Goal: Task Accomplishment & Management: Complete application form

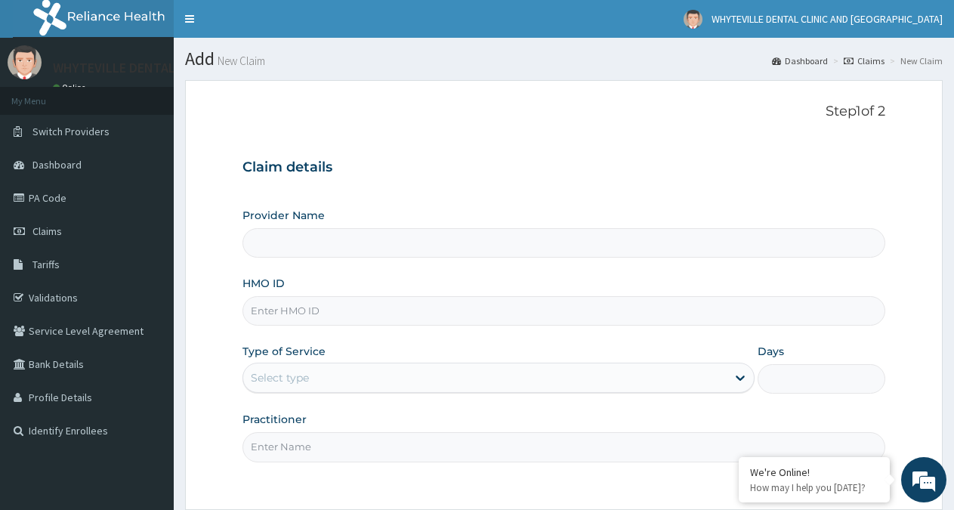
type input "WHYTEVILLE DENTAL CLINIC AND [GEOGRAPHIC_DATA]"
click at [385, 313] on input "HMO ID" at bounding box center [563, 310] width 643 height 29
type input "SFA/13745/A"
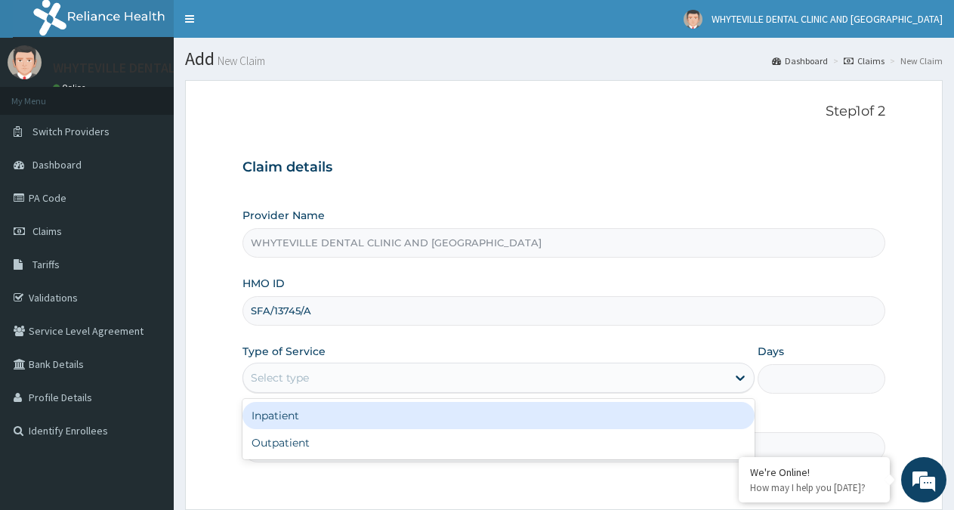
click at [365, 369] on div "Select type" at bounding box center [484, 378] width 483 height 24
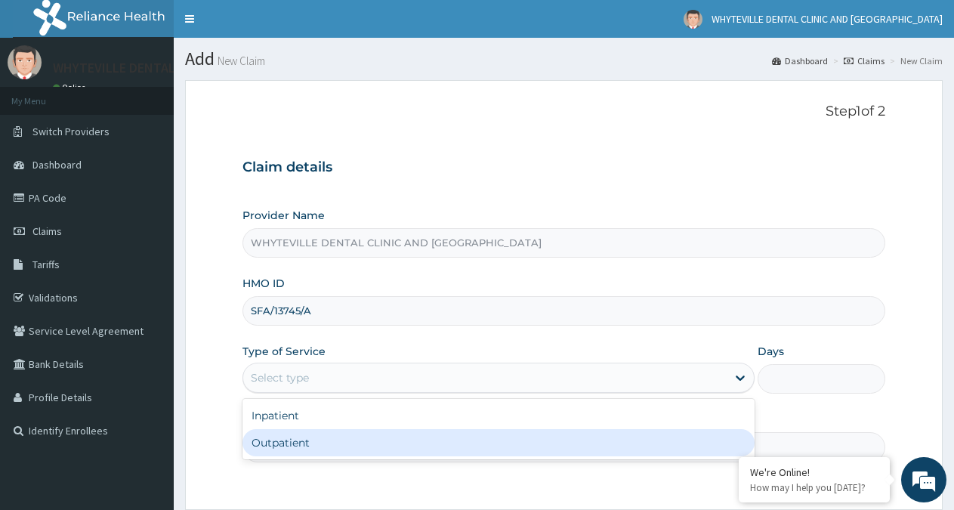
click at [356, 431] on div "Outpatient" at bounding box center [497, 442] width 511 height 27
type input "1"
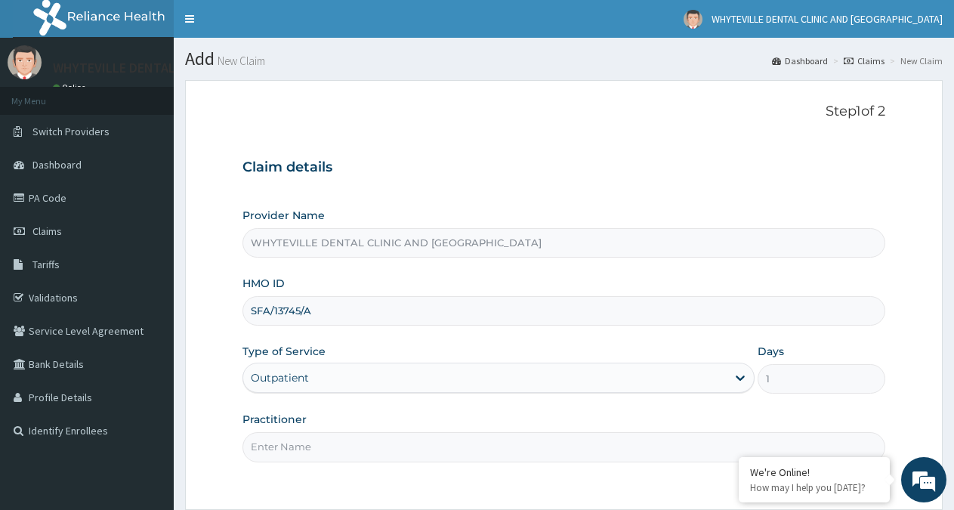
click at [354, 431] on div "Practitioner" at bounding box center [563, 437] width 643 height 50
click at [360, 438] on input "Practitioner" at bounding box center [563, 446] width 643 height 29
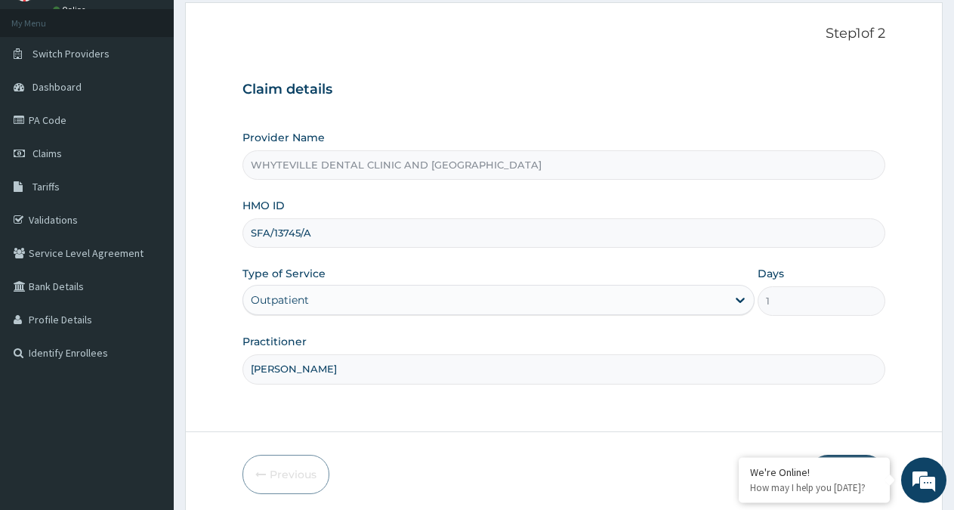
scroll to position [135, 0]
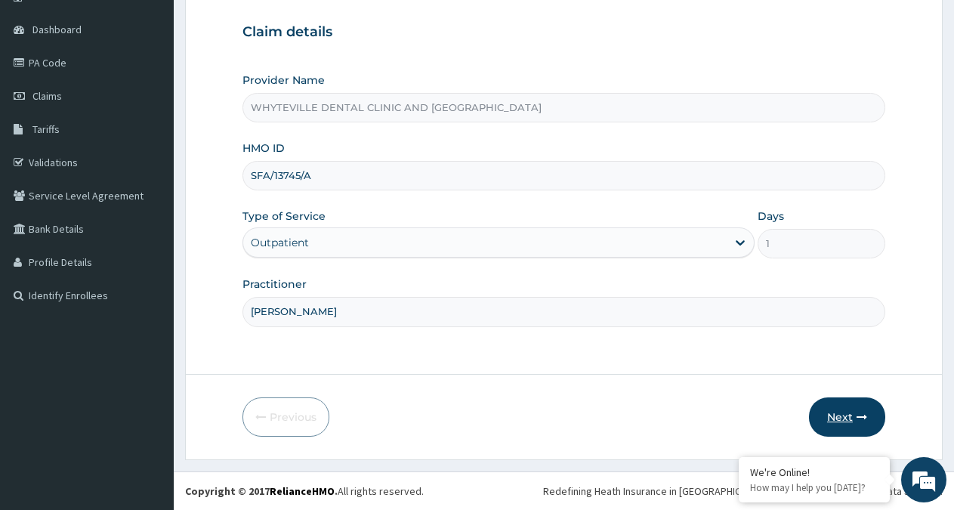
type input "[PERSON_NAME]"
click at [870, 420] on button "Next" at bounding box center [847, 416] width 76 height 39
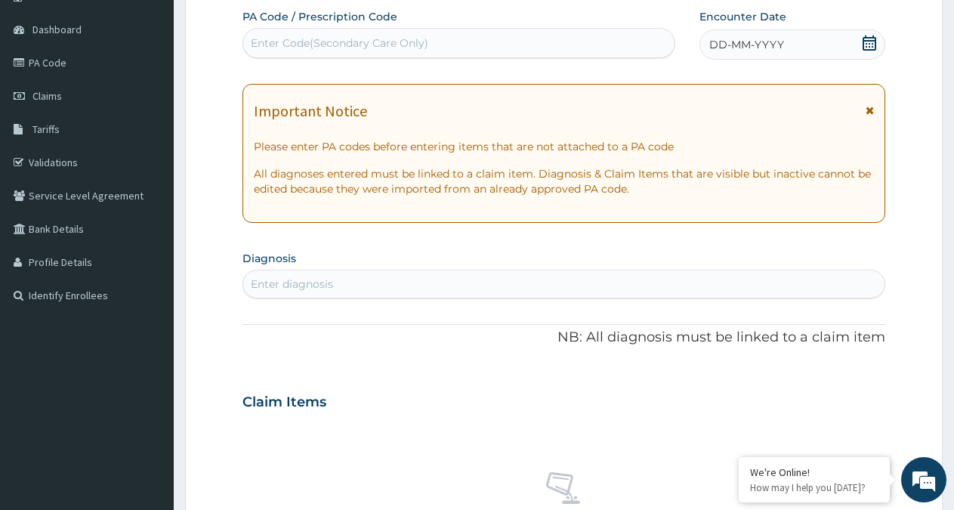
click at [371, 45] on div "Enter Code(Secondary Care Only)" at bounding box center [340, 43] width 178 height 15
type input "PA/E1B50E"
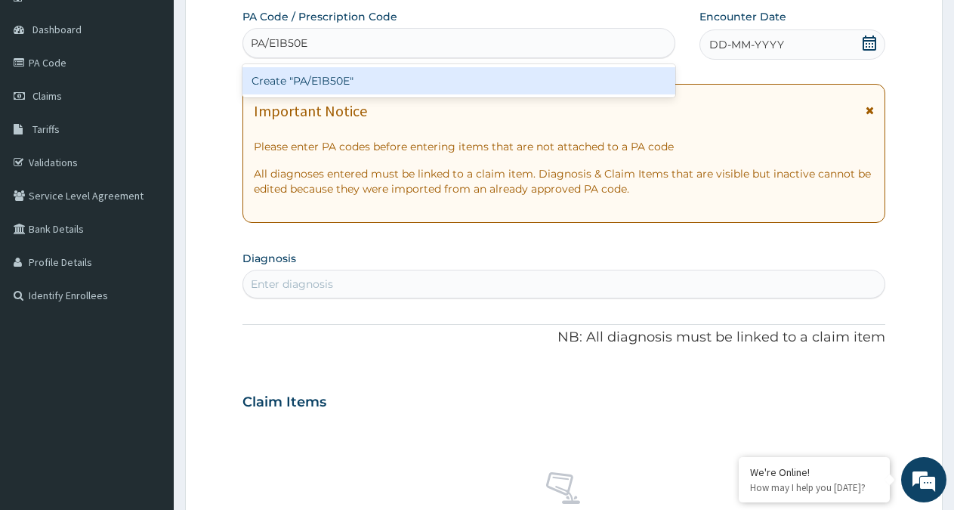
click at [335, 76] on div "Create "PA/E1B50E"" at bounding box center [458, 80] width 433 height 27
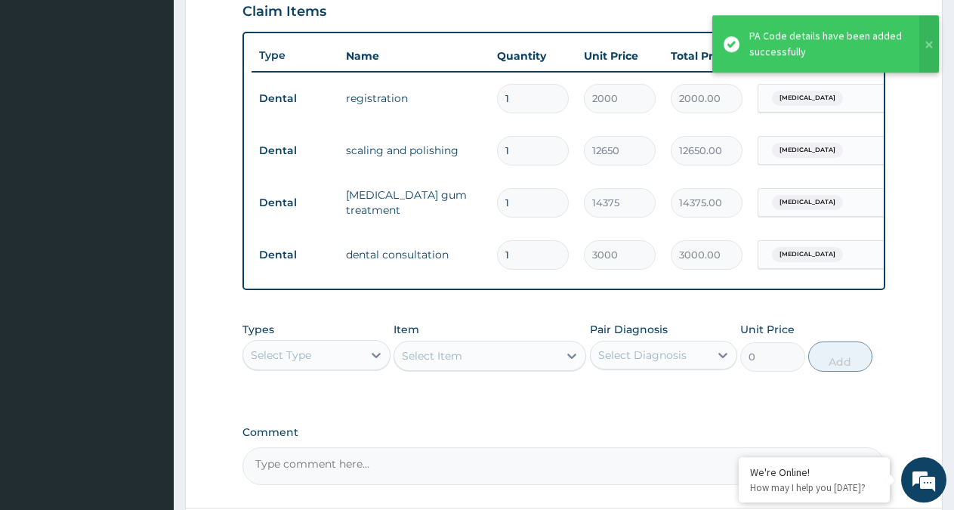
scroll to position [0, 116]
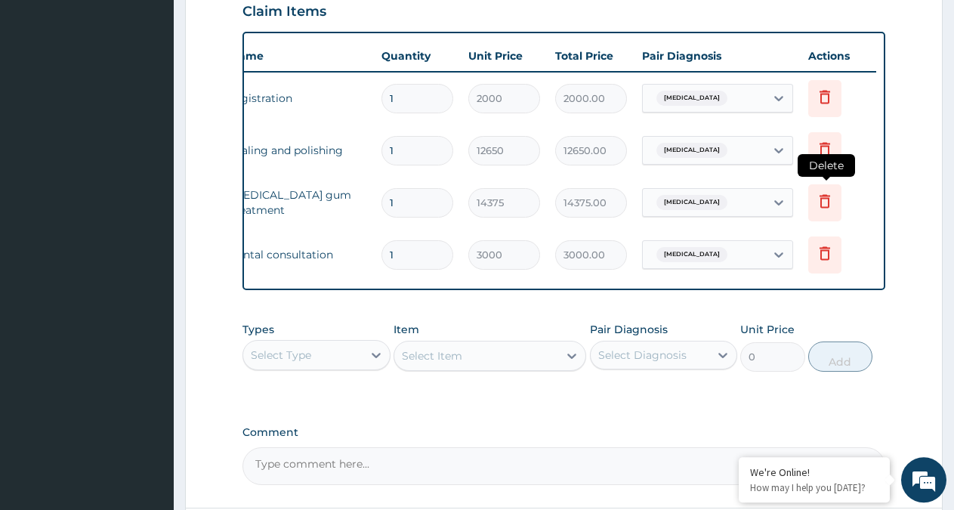
click at [823, 206] on icon at bounding box center [825, 201] width 18 height 18
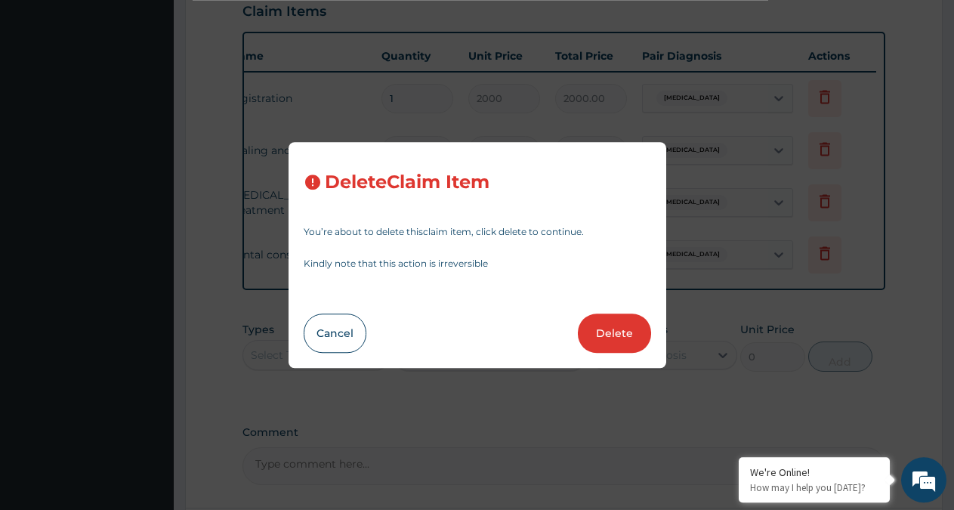
drag, startPoint x: 630, startPoint y: 329, endPoint x: 632, endPoint y: 318, distance: 11.6
click at [630, 330] on button "Delete" at bounding box center [614, 332] width 73 height 39
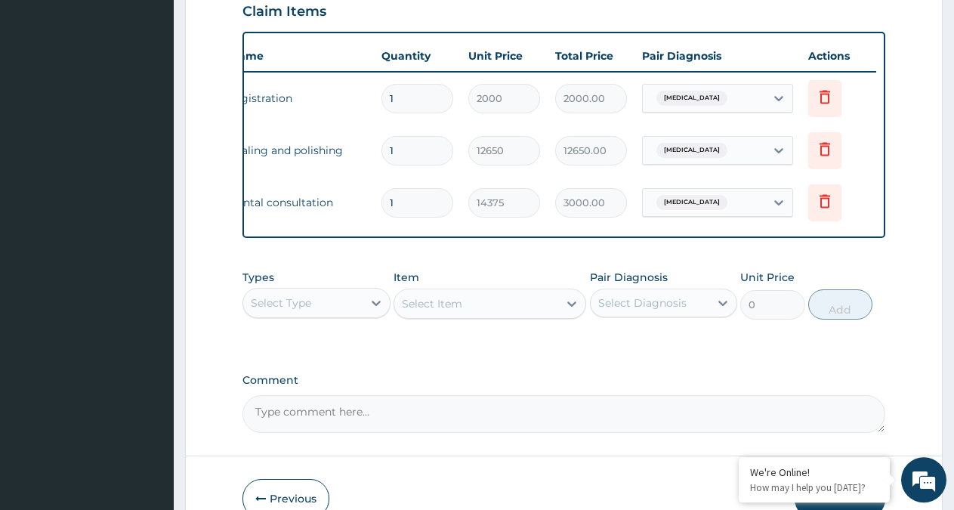
type input "3000"
type input "3000.00"
click at [829, 97] on icon at bounding box center [825, 97] width 11 height 14
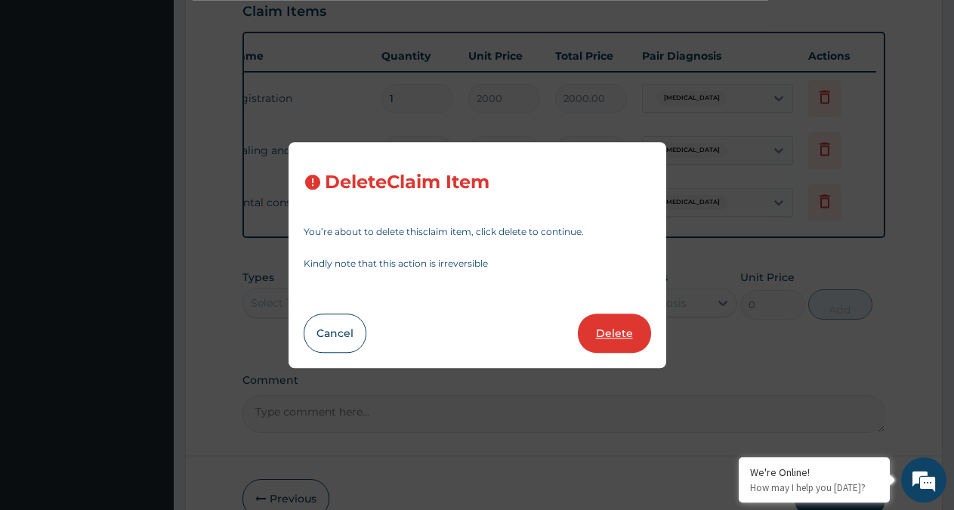
click at [632, 333] on button "Delete" at bounding box center [614, 332] width 73 height 39
type input "12650"
type input "12650.00"
type input "3000"
type input "3000.00"
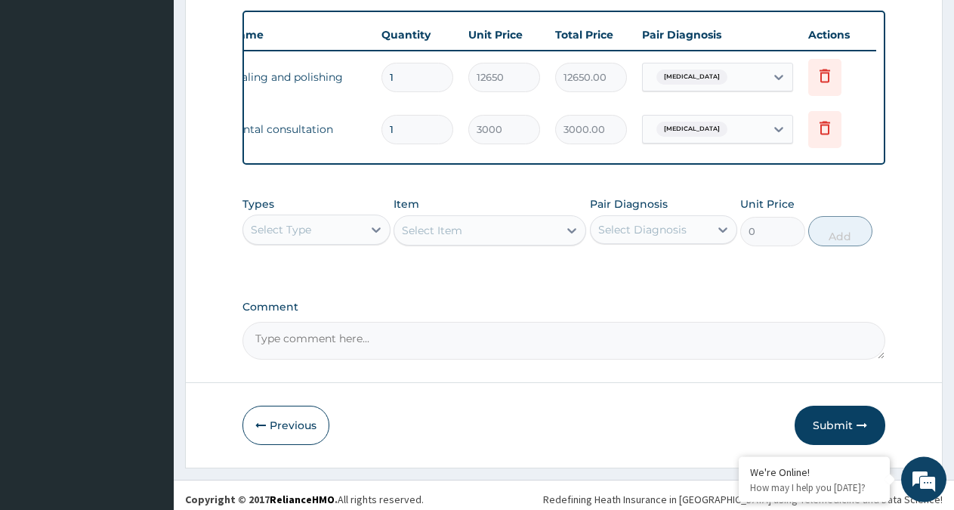
scroll to position [573, 0]
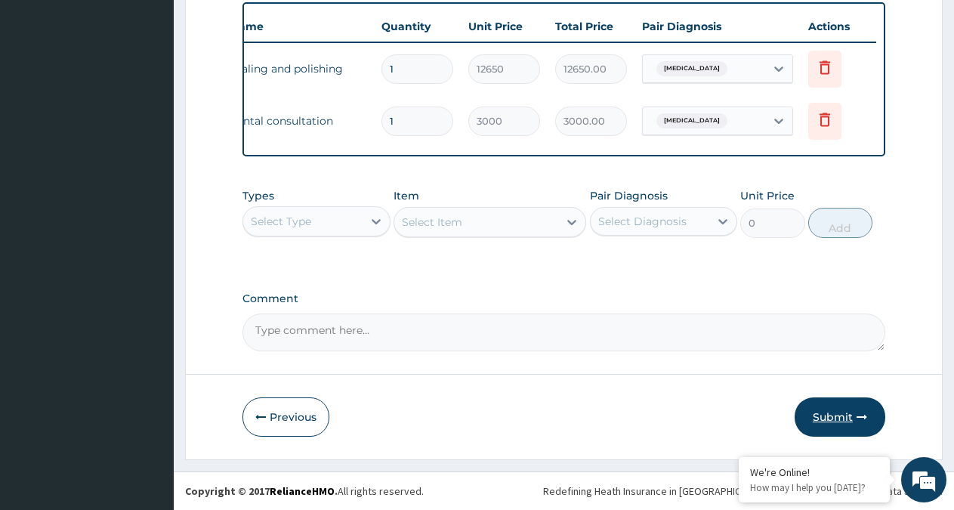
click at [845, 423] on button "Submit" at bounding box center [840, 416] width 91 height 39
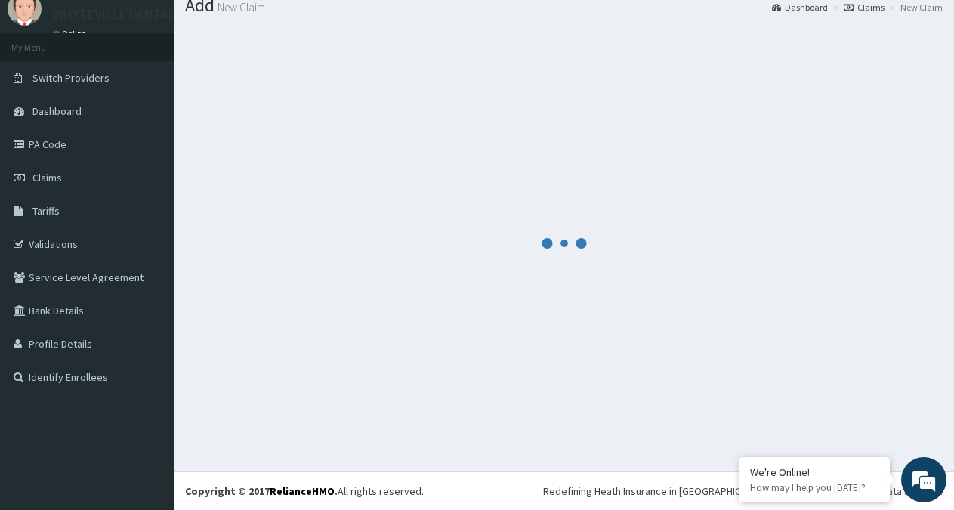
scroll to position [54, 0]
